Goal: Task Accomplishment & Management: Use online tool/utility

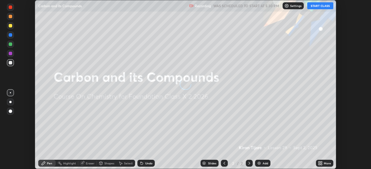
scroll to position [169, 371]
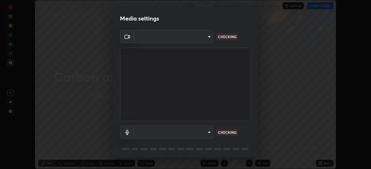
type input "5db4294119dbc9c6a88fe5a8f9d39f7627f32aae7654a0c0705608c08e7ed69f"
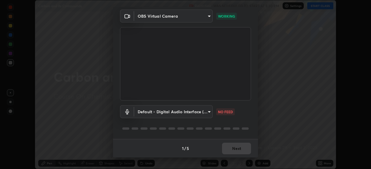
click at [196, 114] on body "Erase all Carbon and its Compounds Recording WAS SCHEDULED TO START AT 5:30 PM …" at bounding box center [185, 84] width 371 height 169
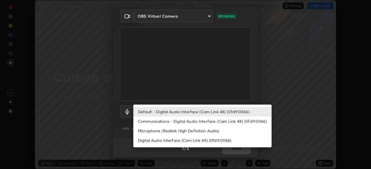
click at [192, 123] on li "Communications - Digital Audio Interface (Cam Link 4K) (0fd9:0066)" at bounding box center [202, 122] width 138 height 10
type input "communications"
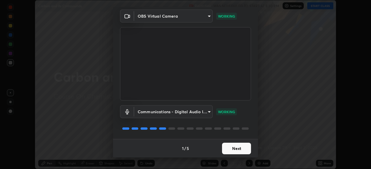
click at [235, 150] on button "Next" at bounding box center [236, 149] width 29 height 12
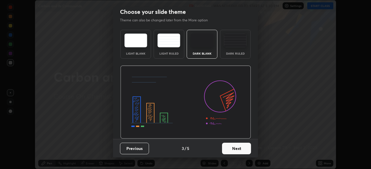
scroll to position [0, 0]
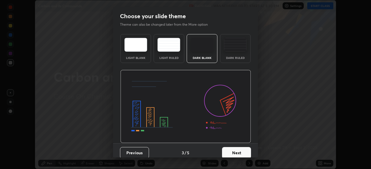
click at [236, 60] on div "Dark Ruled" at bounding box center [235, 48] width 31 height 29
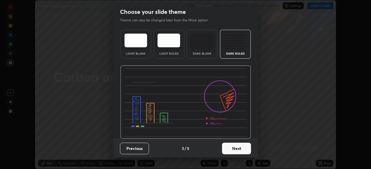
click at [236, 147] on button "Next" at bounding box center [236, 149] width 29 height 12
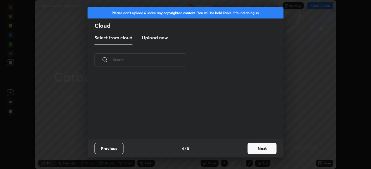
scroll to position [0, 0]
click at [238, 149] on div "Previous 4 / 5 Next" at bounding box center [185, 148] width 196 height 19
click at [253, 149] on button "Next" at bounding box center [261, 149] width 29 height 12
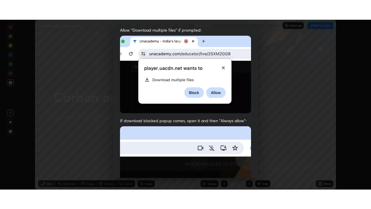
scroll to position [139, 0]
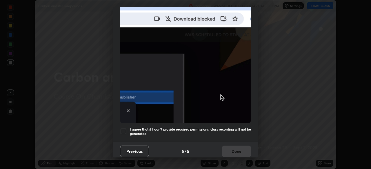
click at [230, 132] on h5 "I agree that if I don't provide required permissions, class recording will not …" at bounding box center [190, 131] width 121 height 9
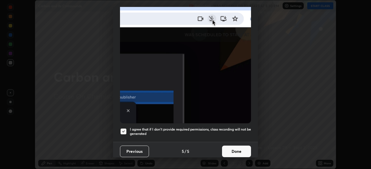
click at [237, 149] on button "Done" at bounding box center [236, 152] width 29 height 12
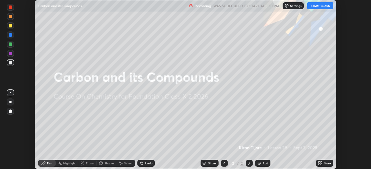
click at [321, 4] on button "START CLASS" at bounding box center [320, 5] width 26 height 7
click at [323, 164] on div "More" at bounding box center [324, 163] width 17 height 7
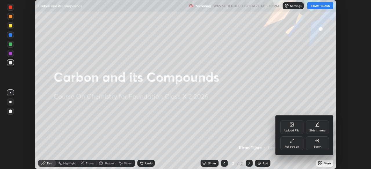
click at [295, 143] on div "Full screen" at bounding box center [291, 144] width 23 height 14
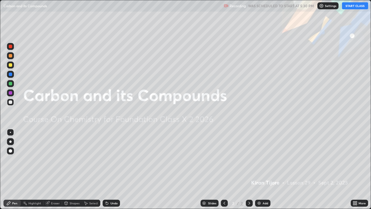
scroll to position [209, 371]
